Goal: Find specific page/section: Find specific page/section

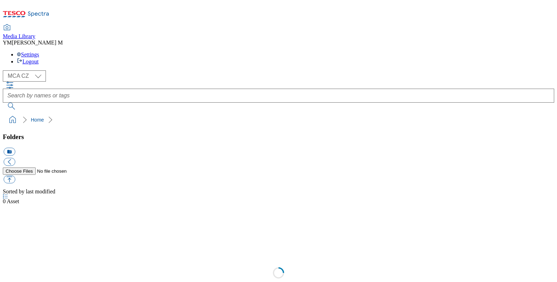
select select "flare-mca-cz"
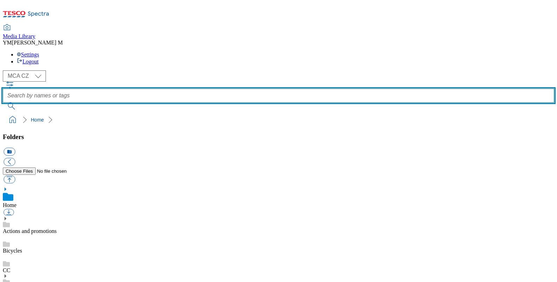
click at [207, 89] on input "text" at bounding box center [278, 96] width 551 height 14
type input "PL1"
click at [3, 103] on button "submit" at bounding box center [12, 106] width 18 height 7
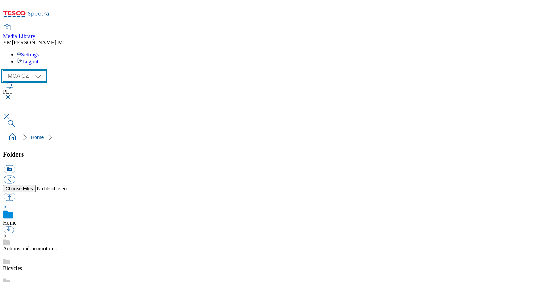
click at [43, 70] on select "MCA CZ MCA HU MCA SK MCA UK" at bounding box center [24, 75] width 43 height 11
select select "flare-mca-hu"
click at [5, 70] on select "MCA CZ MCA HU MCA SK MCA UK" at bounding box center [24, 75] width 43 height 11
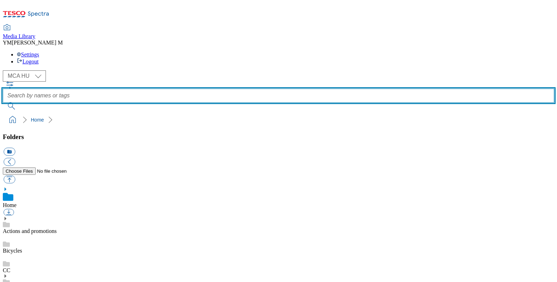
click at [210, 89] on input "text" at bounding box center [278, 96] width 551 height 14
type input "R25"
click at [3, 103] on button "submit" at bounding box center [12, 106] width 18 height 7
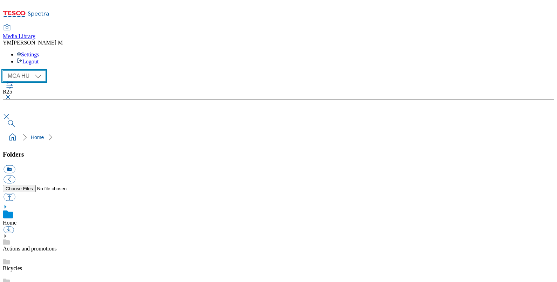
click at [41, 70] on select "MCA CZ MCA HU MCA SK MCA UK" at bounding box center [24, 75] width 43 height 11
select select "flare-mca-sk"
click at [5, 70] on select "MCA CZ MCA HU MCA SK MCA UK" at bounding box center [24, 75] width 43 height 11
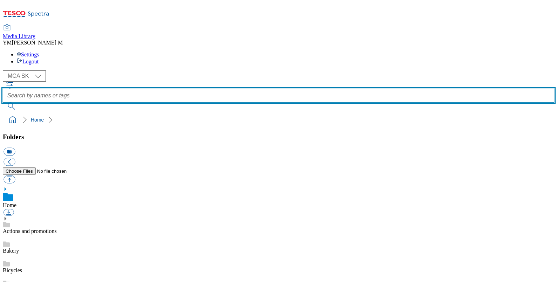
click at [238, 89] on input "text" at bounding box center [278, 96] width 551 height 14
type input "Y51"
click at [3, 103] on button "submit" at bounding box center [12, 106] width 18 height 7
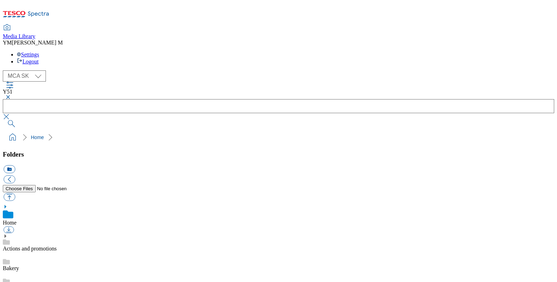
click at [11, 95] on button "button" at bounding box center [7, 97] width 8 height 4
